Goal: Task Accomplishment & Management: Manage account settings

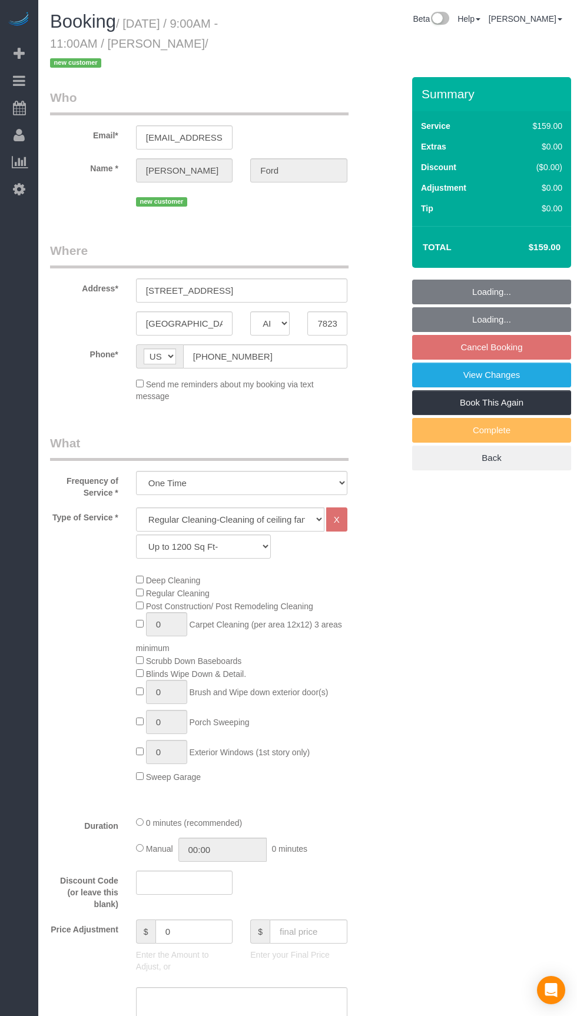
select select "[GEOGRAPHIC_DATA]"
select select "3"
select select "object:1022"
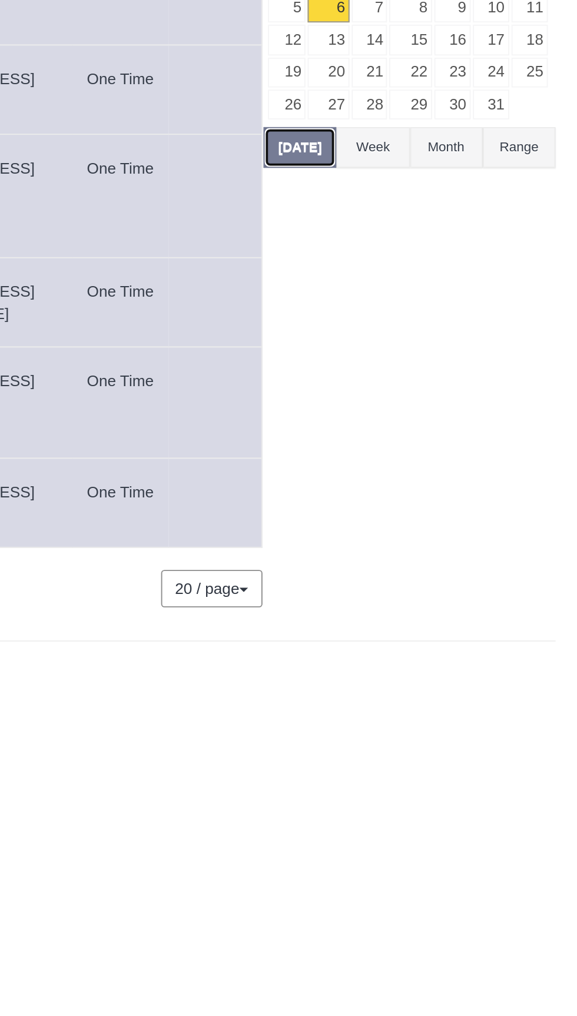
click at [434, 244] on button "[DATE]" at bounding box center [428, 251] width 39 height 22
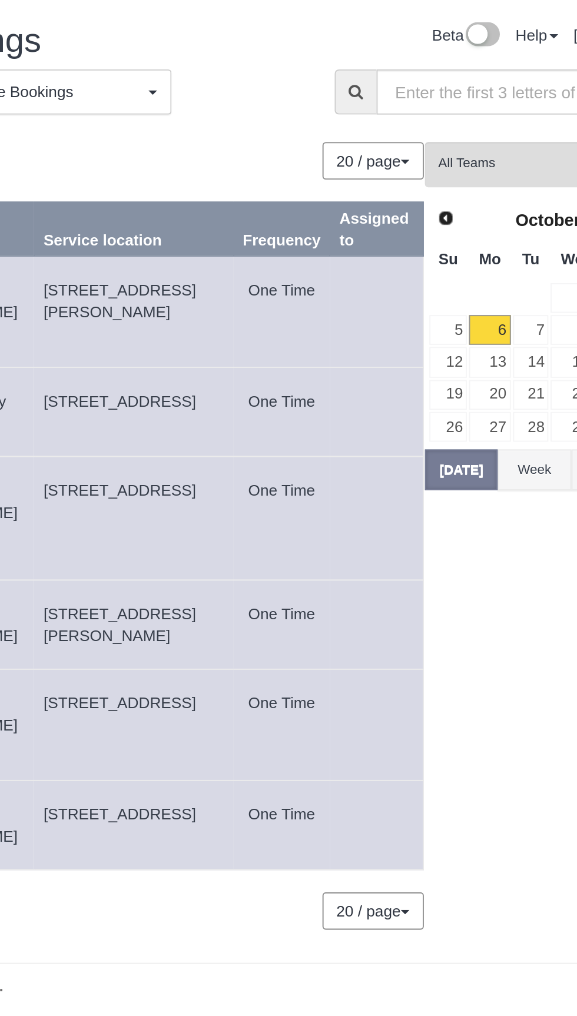
click at [253, 538] on body "Beta Add Booking Bookings Active Bookings Cancelled Bookings Quote Inquiries Do…" at bounding box center [288, 508] width 577 height 1016
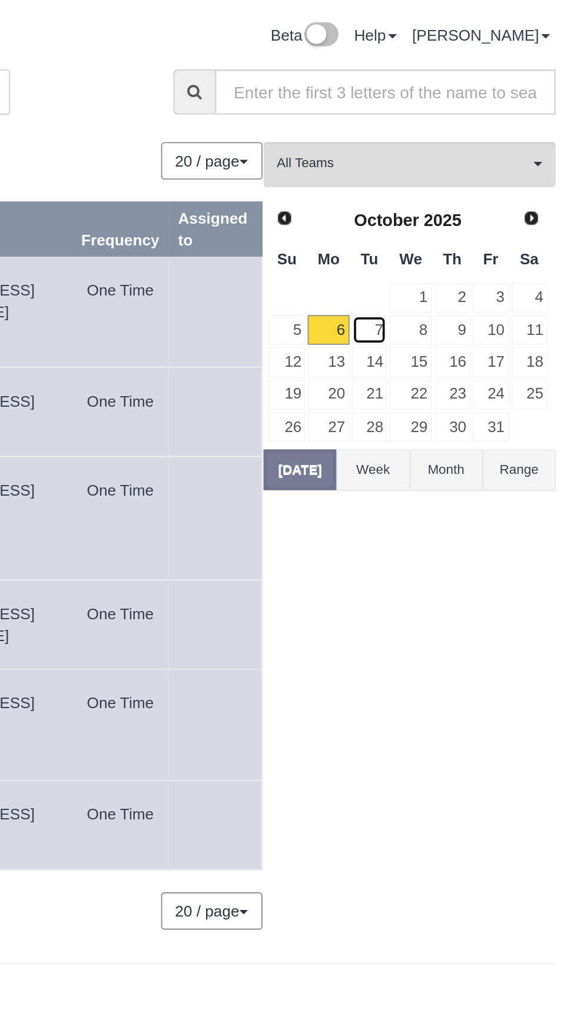
click at [470, 180] on link "7" at bounding box center [465, 176] width 19 height 16
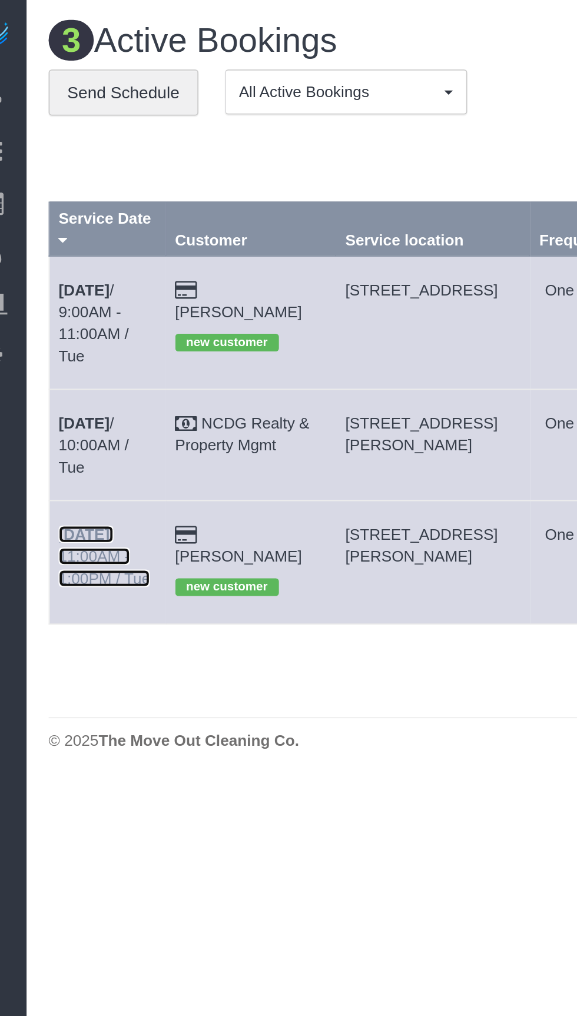
click at [86, 281] on link "[DATE] 11:00AM - 1:00PM / Tue" at bounding box center [79, 297] width 49 height 33
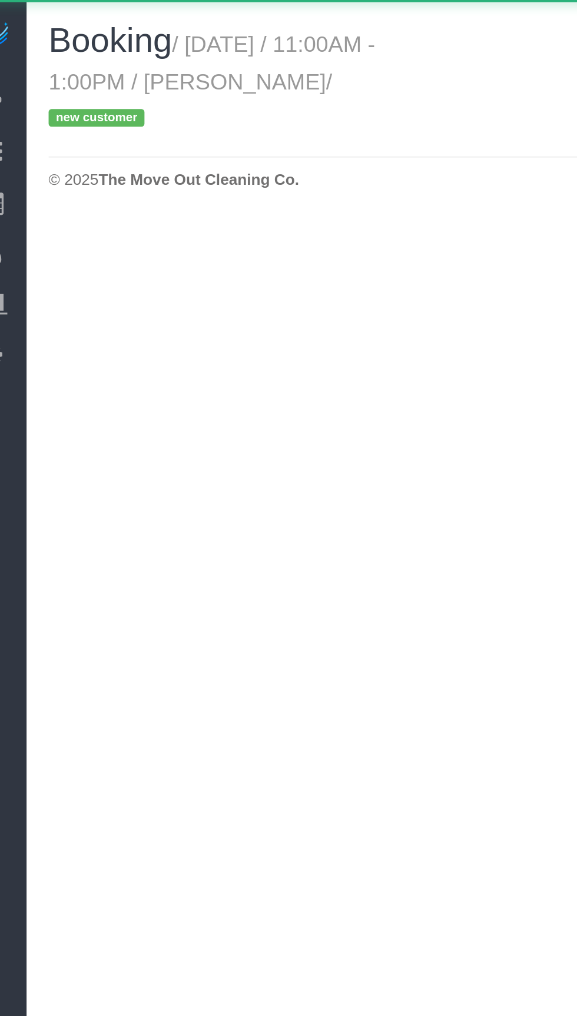
select select "[GEOGRAPHIC_DATA]"
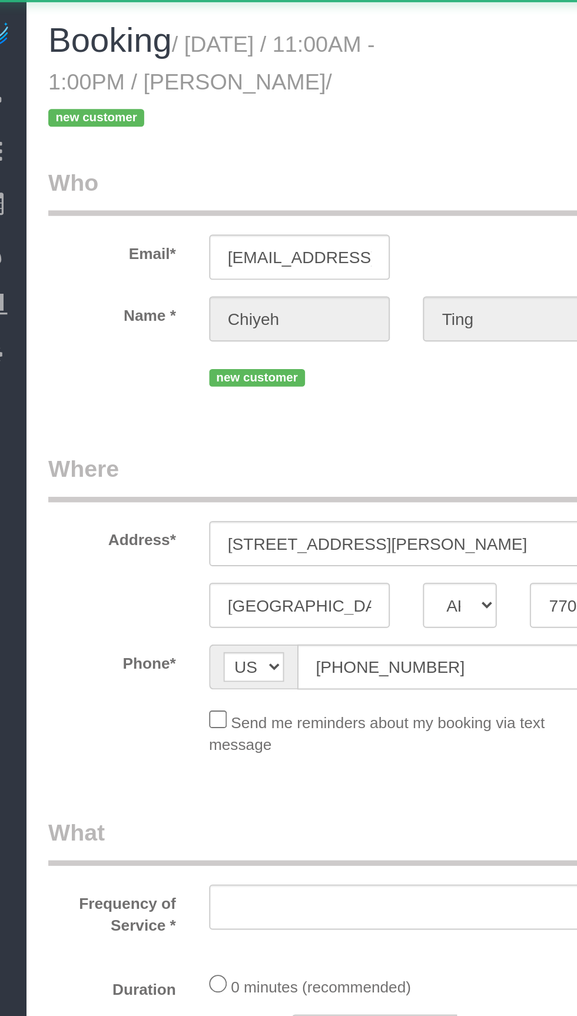
select select "object:1598"
select select "string:fspay-b0ff2593-14d6-4bd9-8e1a-6bfe0315c98c"
select select "3"
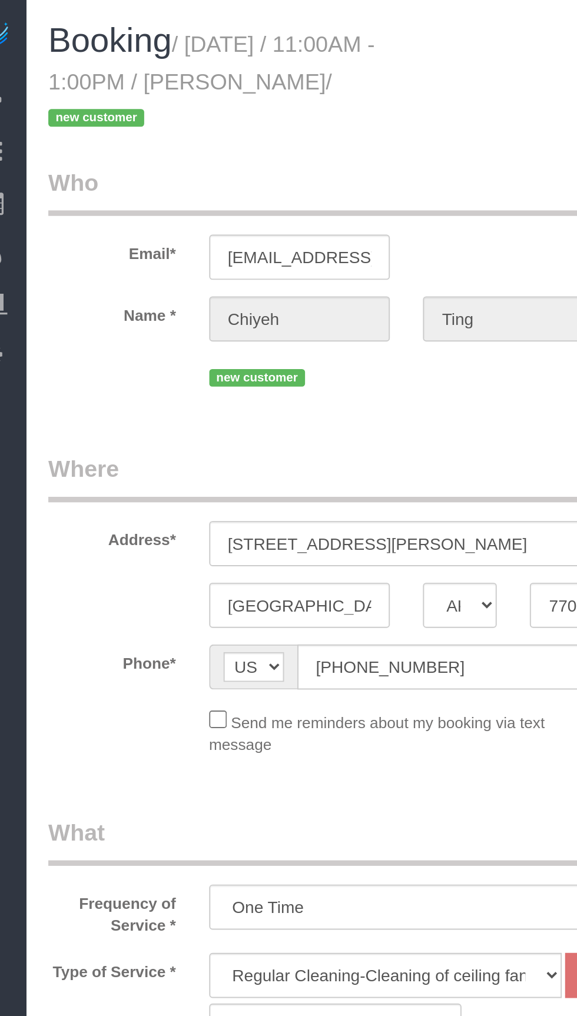
select select "object:1671"
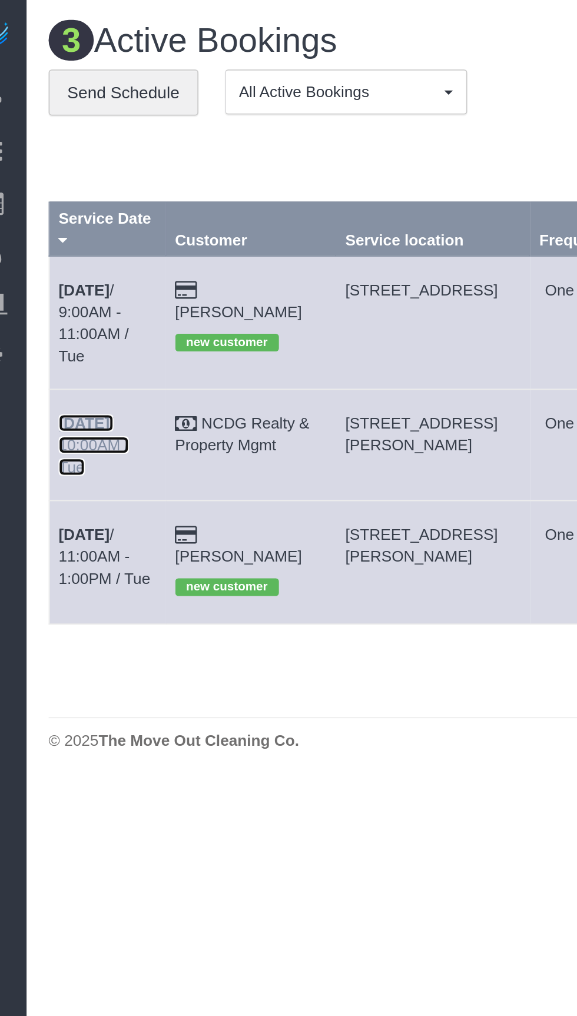
click at [91, 221] on link "[DATE] 10:00AM / Tue" at bounding box center [74, 237] width 38 height 33
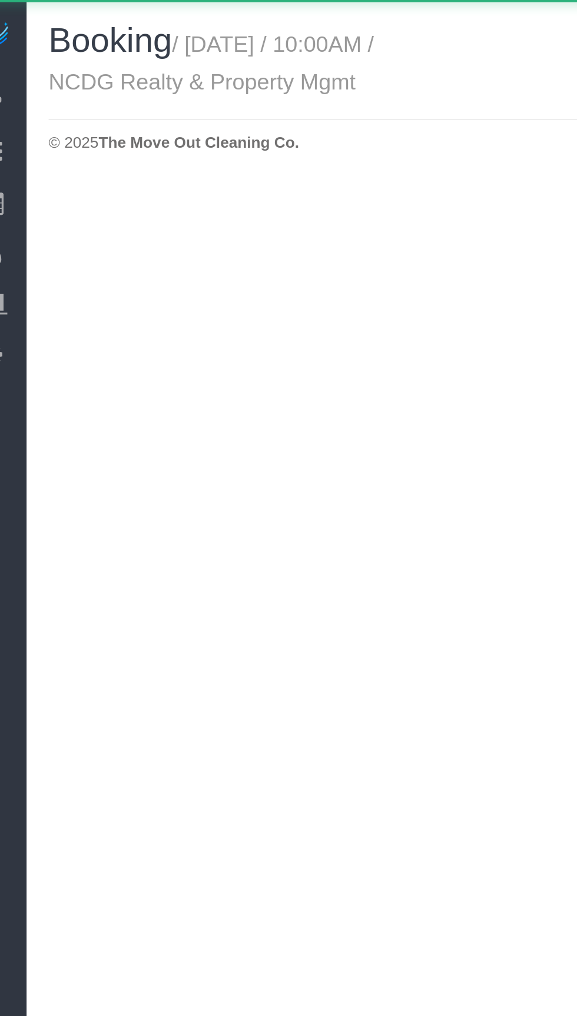
select select "[GEOGRAPHIC_DATA]"
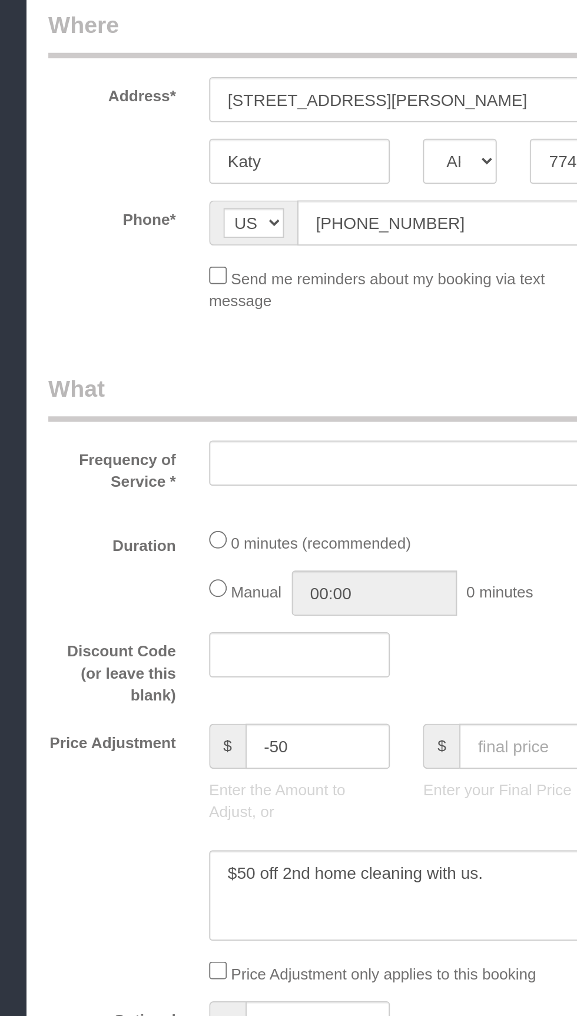
select select "object:2112"
select select "3"
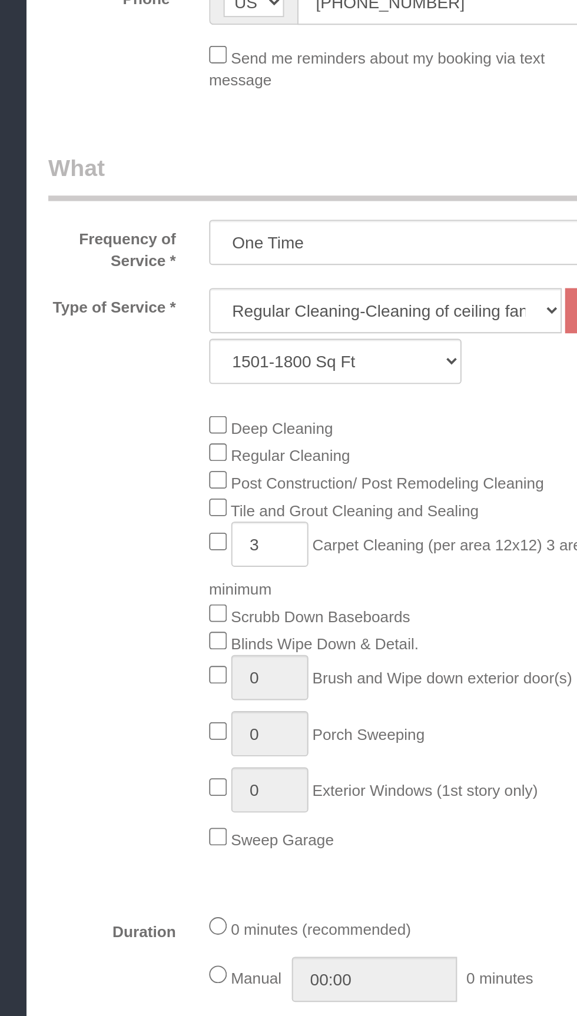
select select "object:2174"
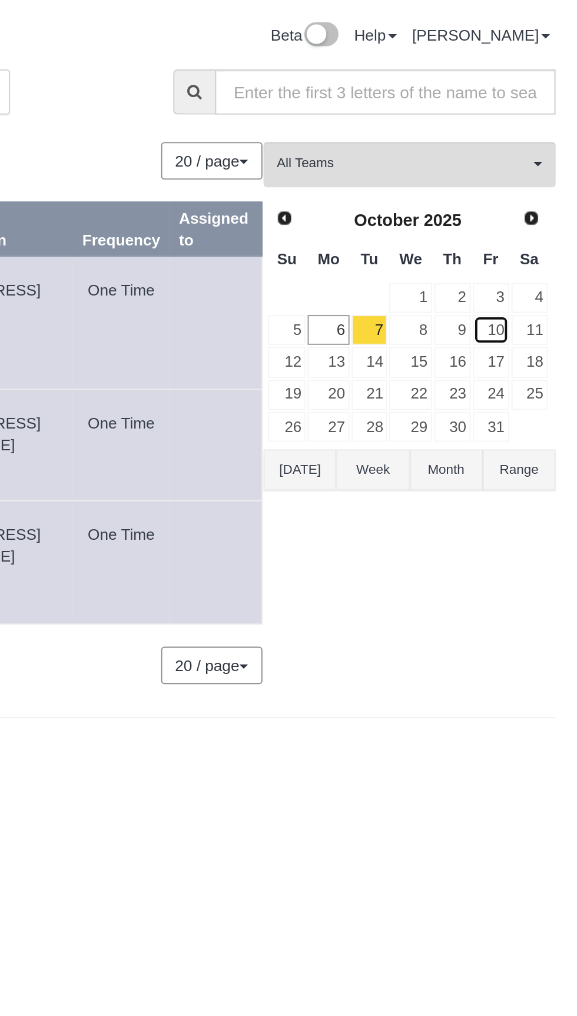
click at [528, 177] on link "10" at bounding box center [530, 176] width 19 height 16
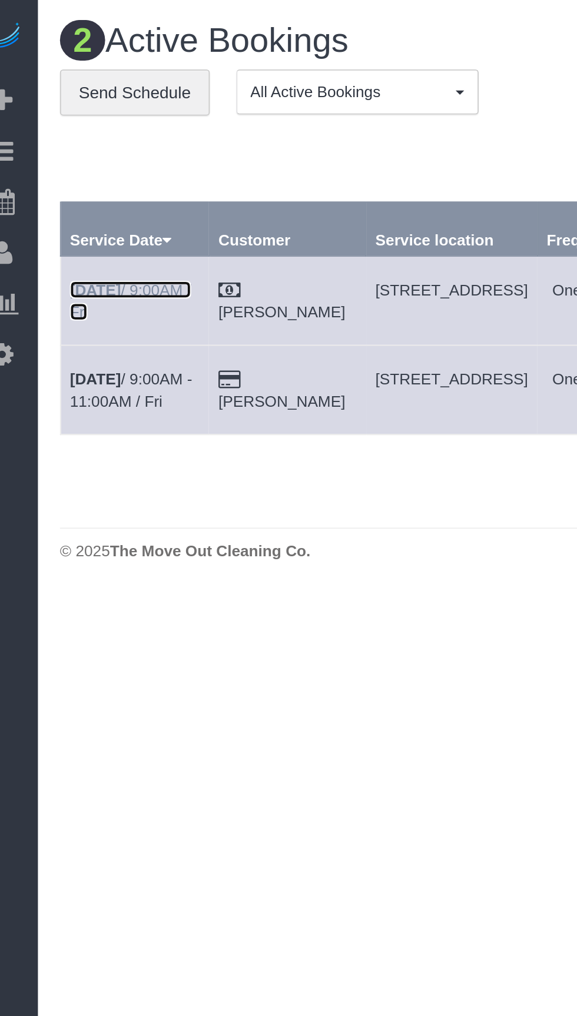
click at [82, 155] on b "Oct 10th" at bounding box center [68, 154] width 27 height 9
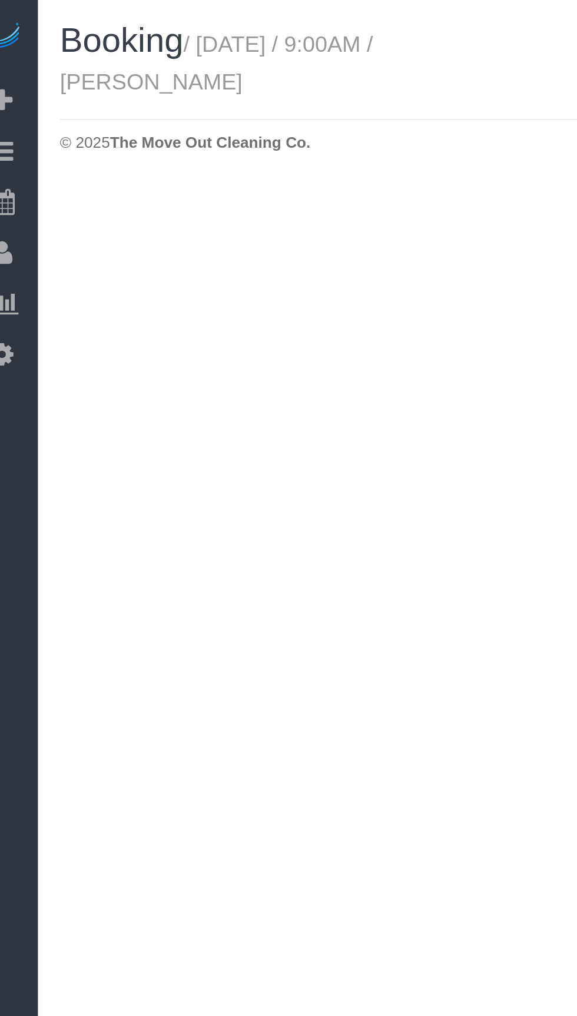
select select "[GEOGRAPHIC_DATA]"
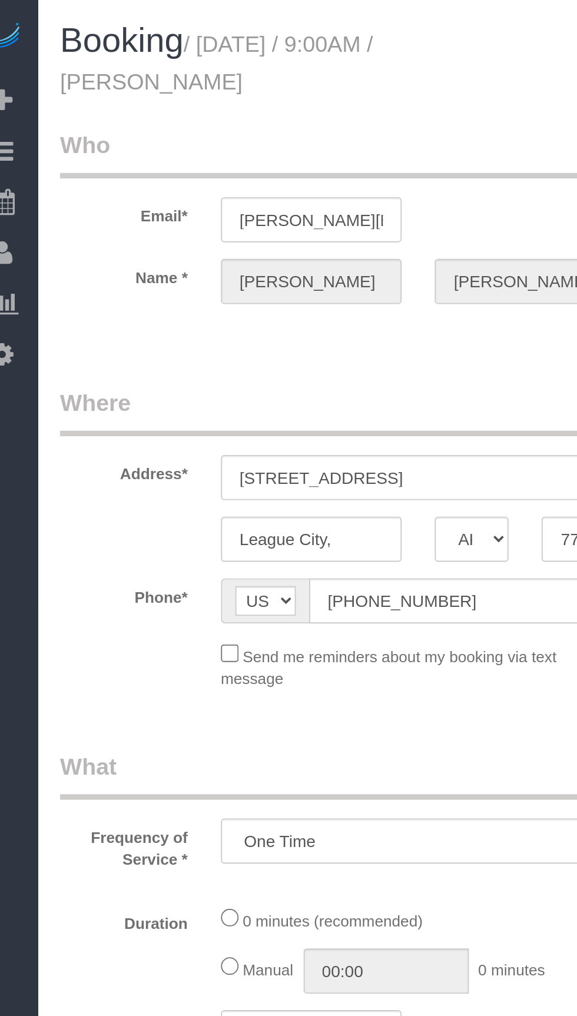
select select "object:2696"
select select "3"
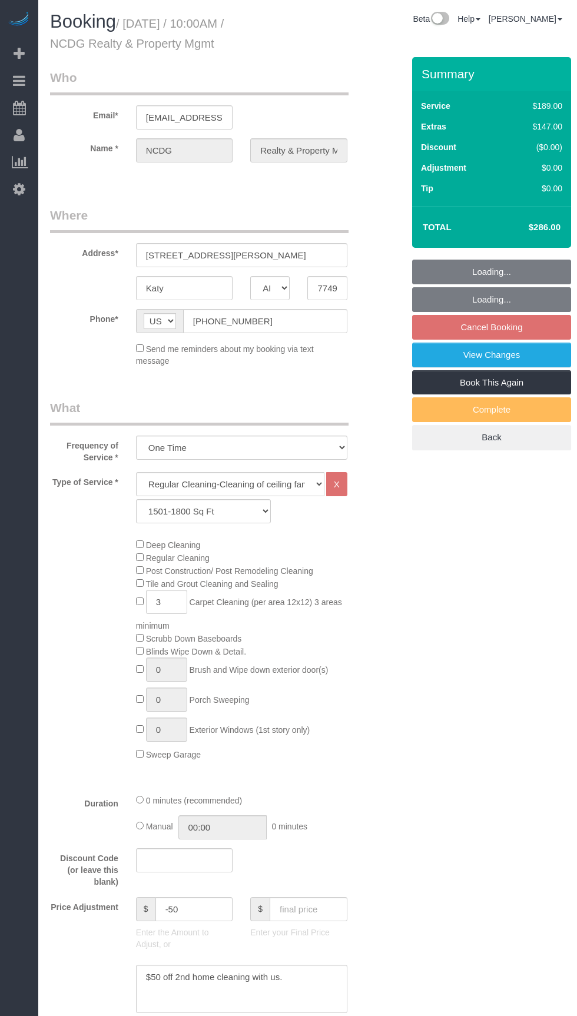
select select "[GEOGRAPHIC_DATA]"
select select "3"
select select "object:890"
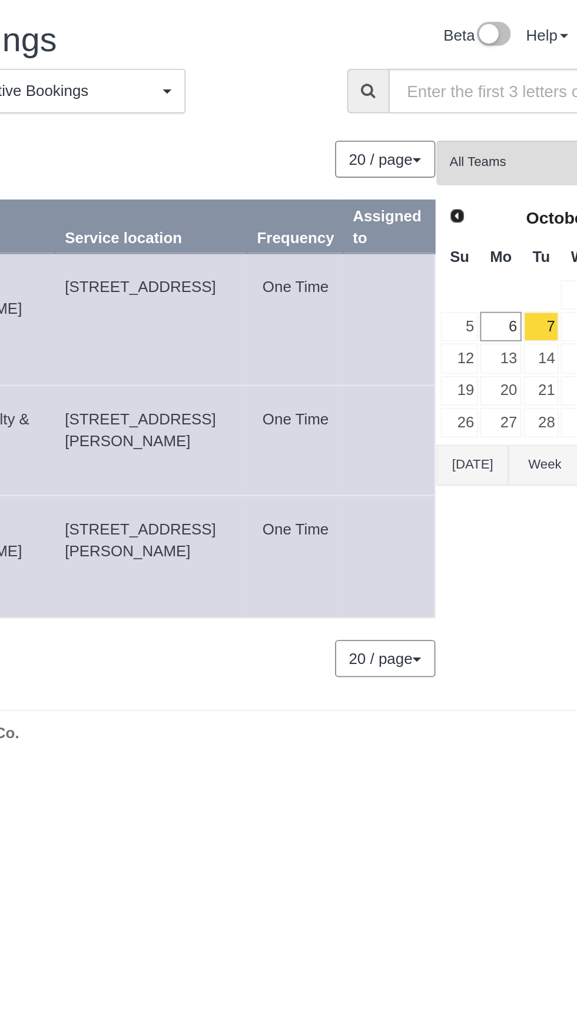
copy span "[STREET_ADDRESS][PERSON_NAME]"
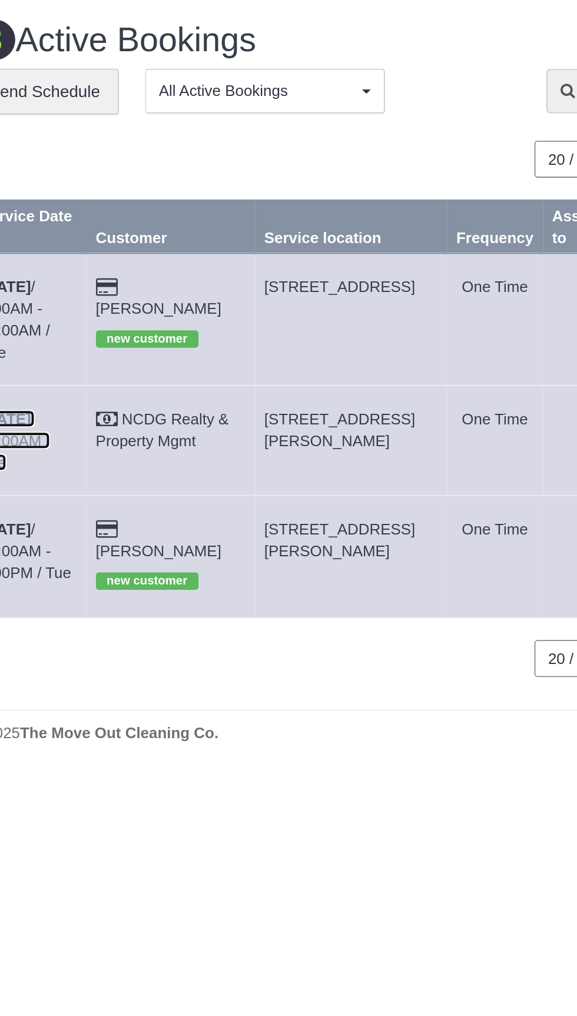
click at [89, 221] on link "[DATE] 10:00AM / Tue" at bounding box center [74, 237] width 38 height 33
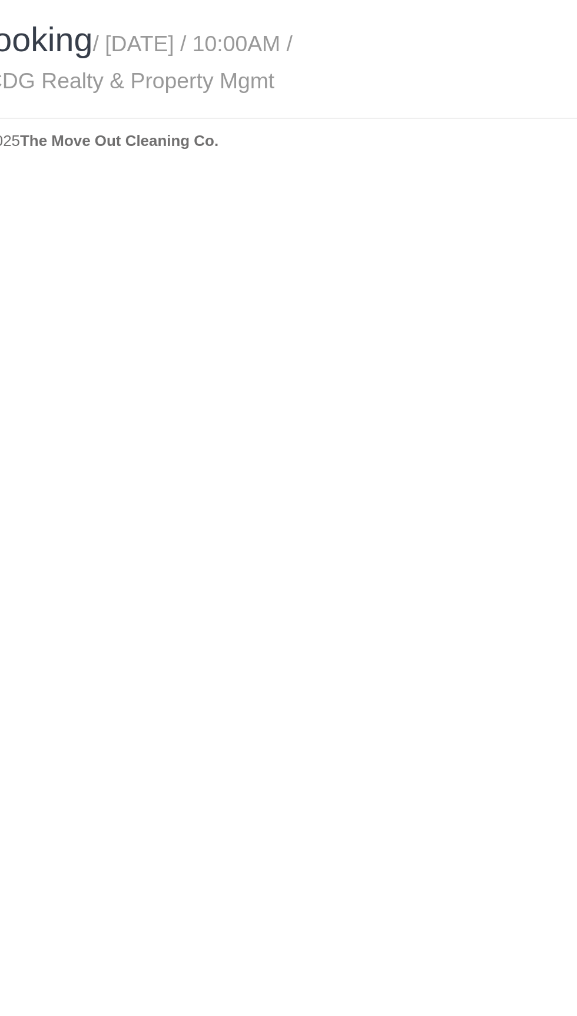
select select "[GEOGRAPHIC_DATA]"
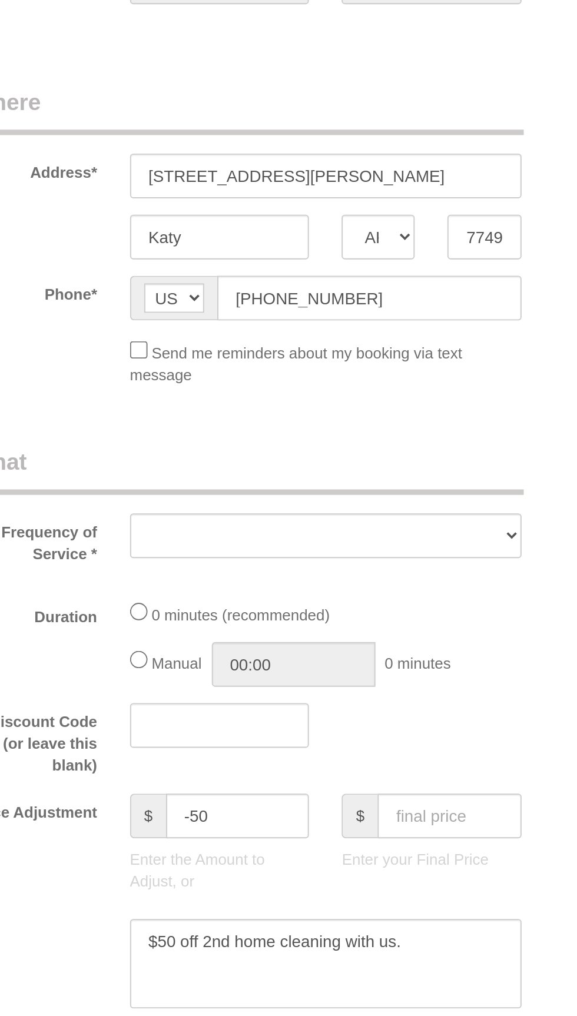
select select "object:1315"
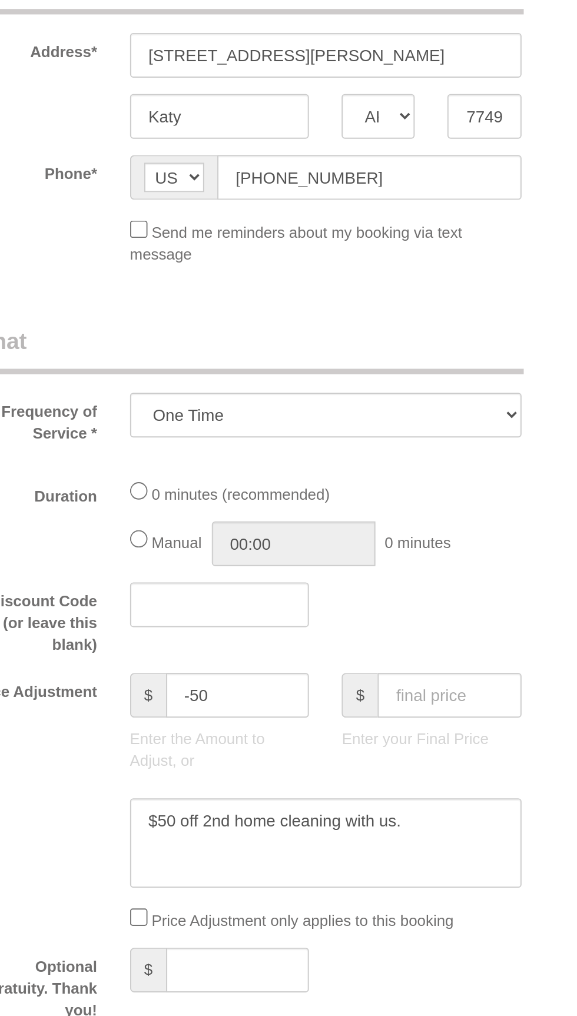
select select "3"
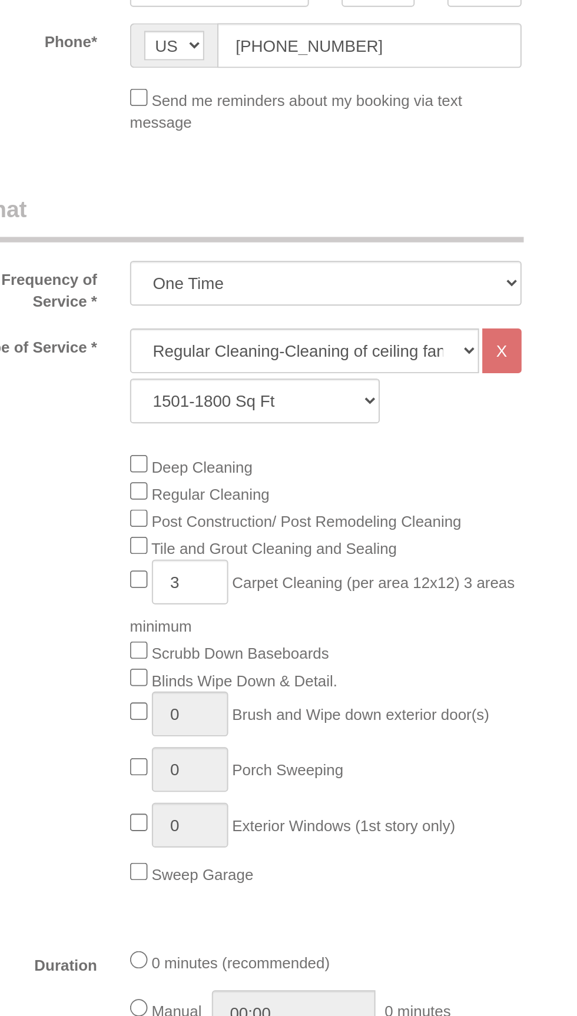
select select "object:1388"
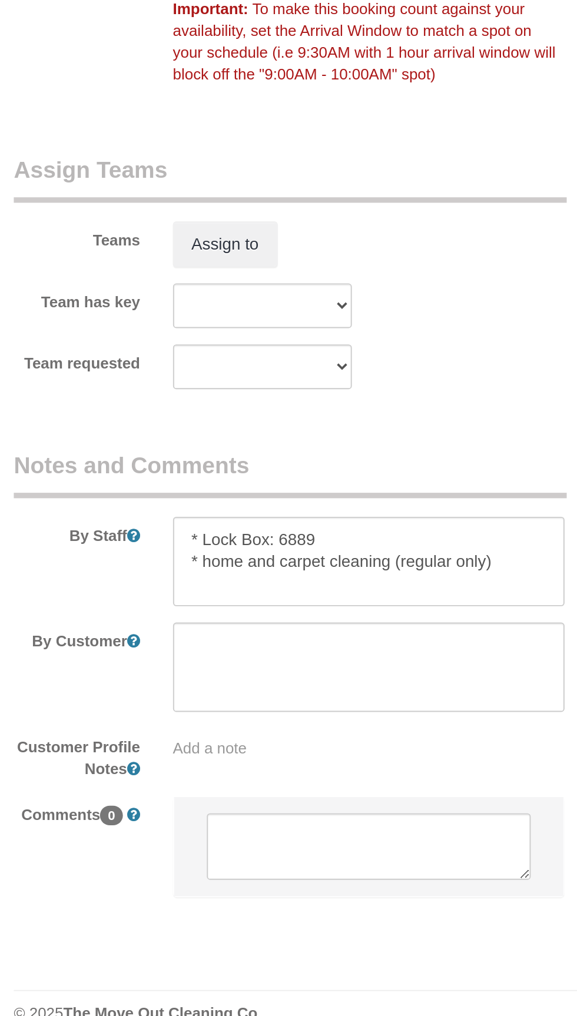
scroll to position [785, 0]
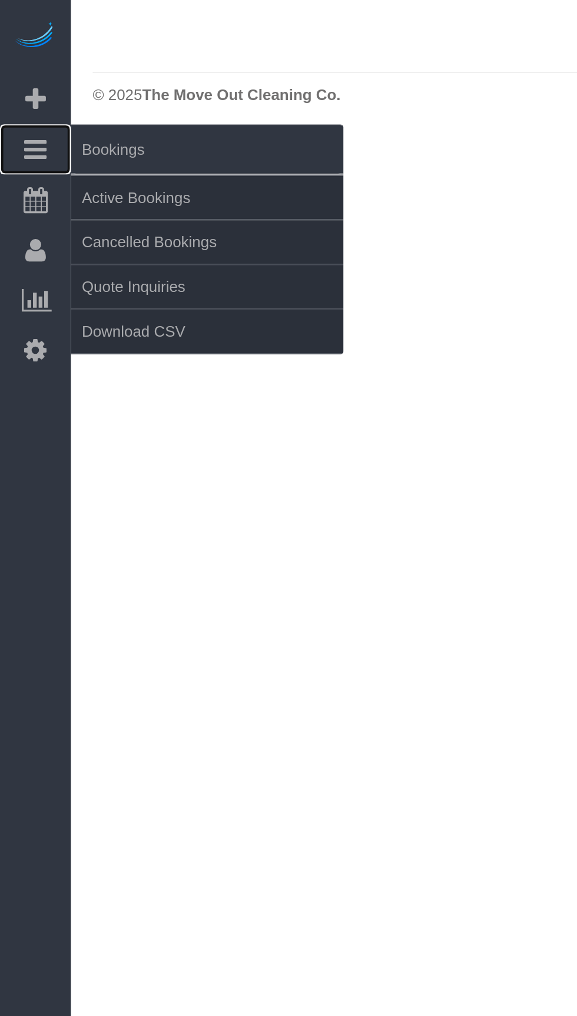
click at [18, 80] on icon at bounding box center [19, 81] width 12 height 14
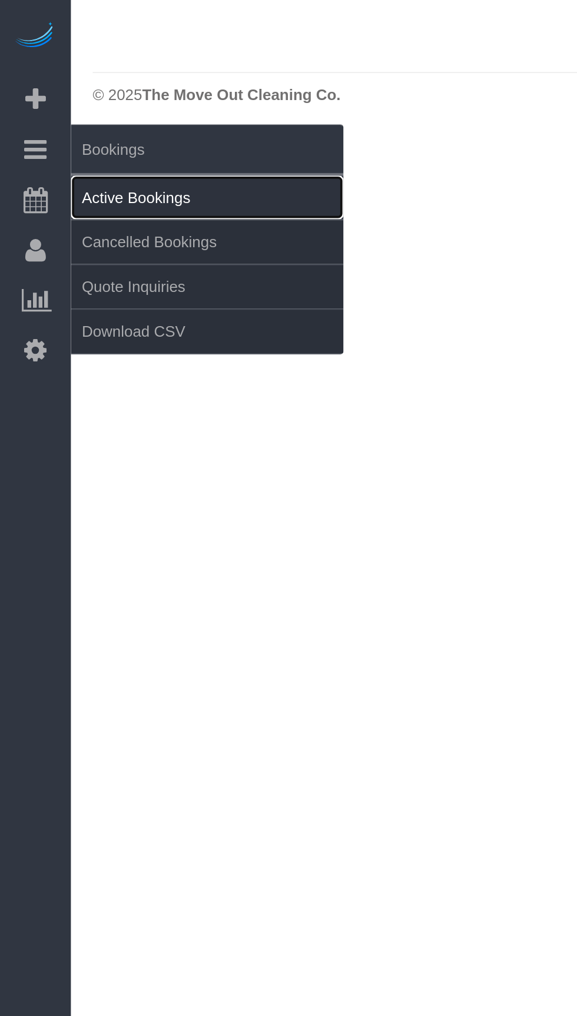
click at [67, 108] on link "Active Bookings" at bounding box center [111, 107] width 147 height 24
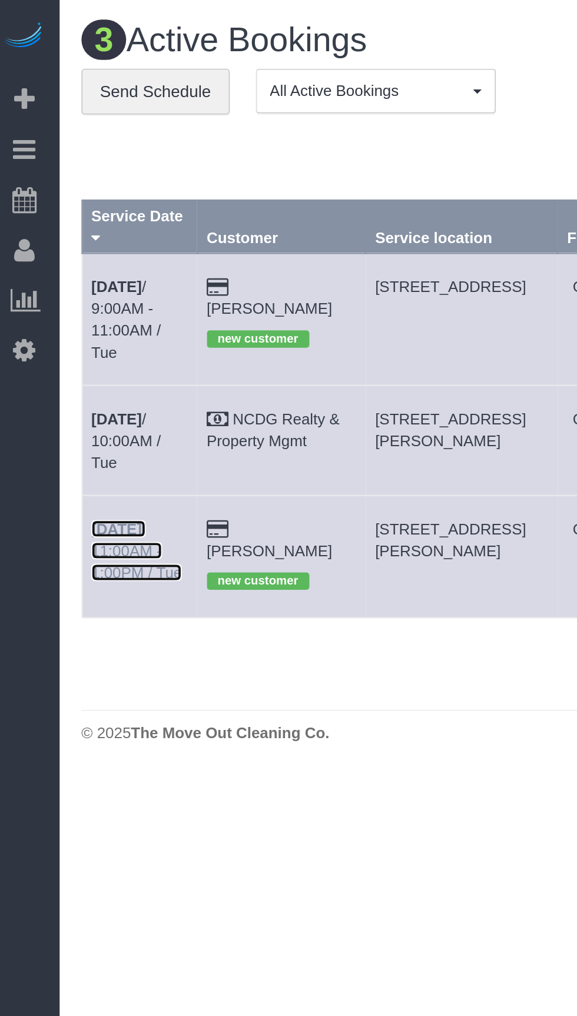
click at [77, 281] on link "[DATE] 11:00AM - 1:00PM / Tue" at bounding box center [79, 297] width 49 height 33
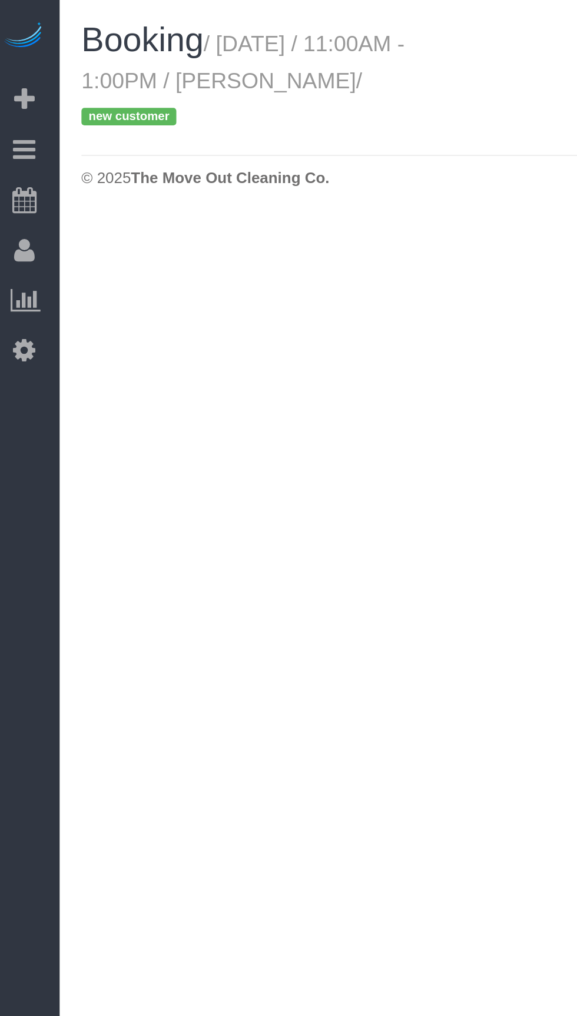
select select "[GEOGRAPHIC_DATA]"
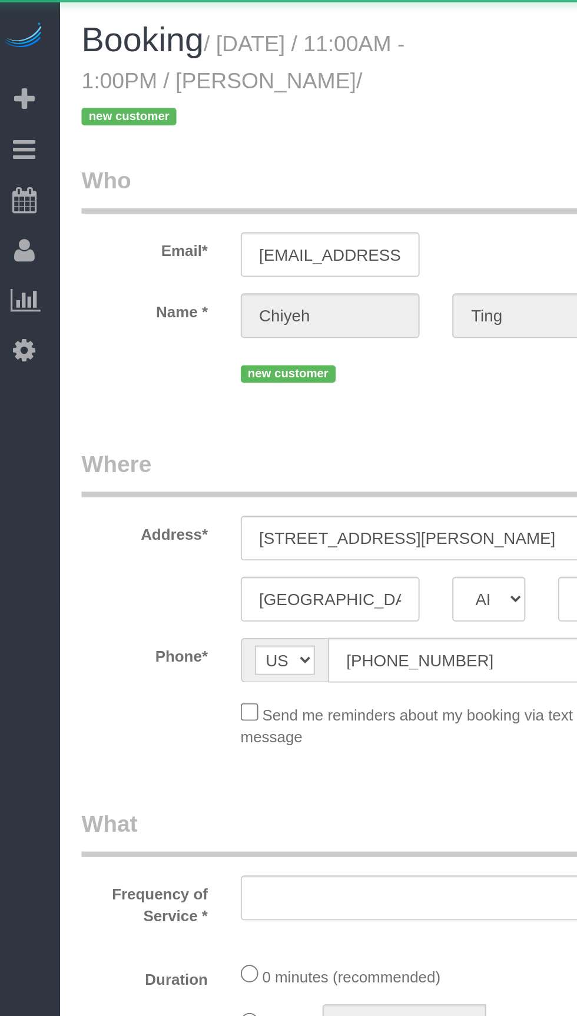
select select "object:1963"
select select "string:fspay-b0ff2593-14d6-4bd9-8e1a-6bfe0315c98c"
select select "3"
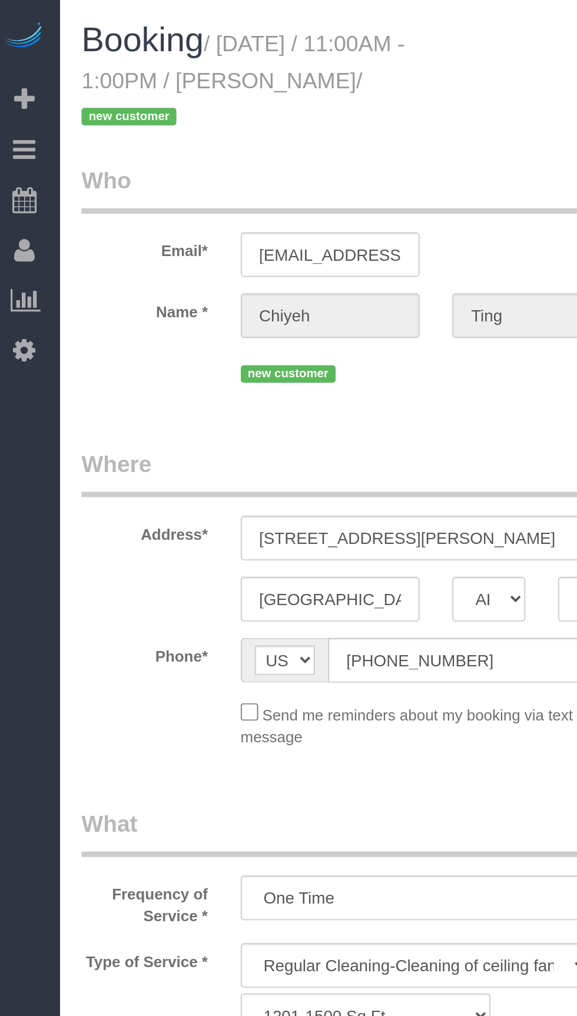
select select "object:1964"
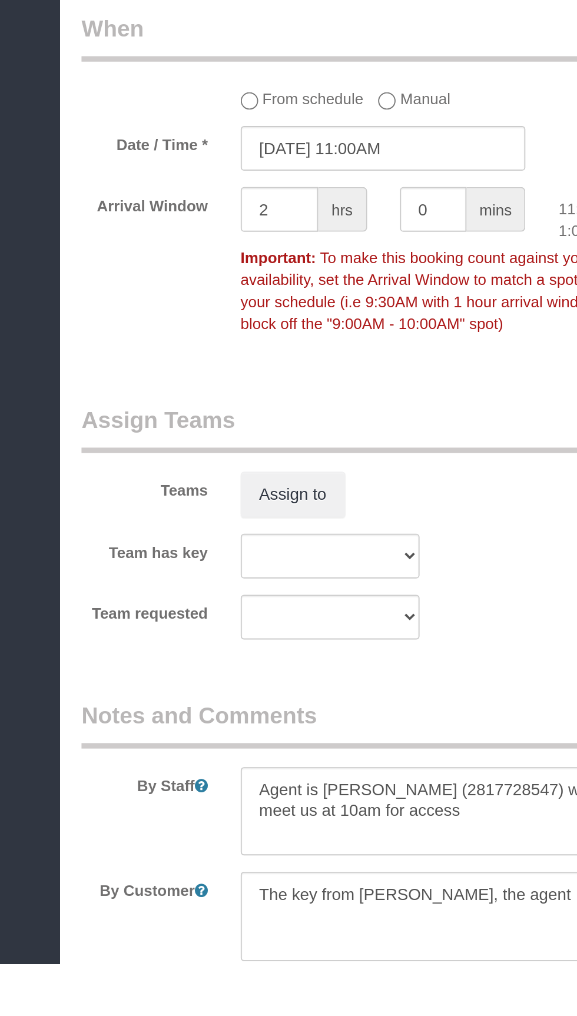
scroll to position [699, 0]
